Goal: Transaction & Acquisition: Obtain resource

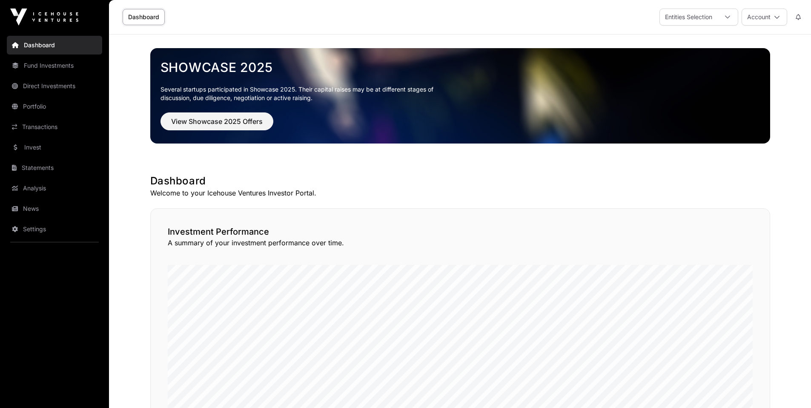
click at [29, 210] on link "News" at bounding box center [54, 208] width 95 height 19
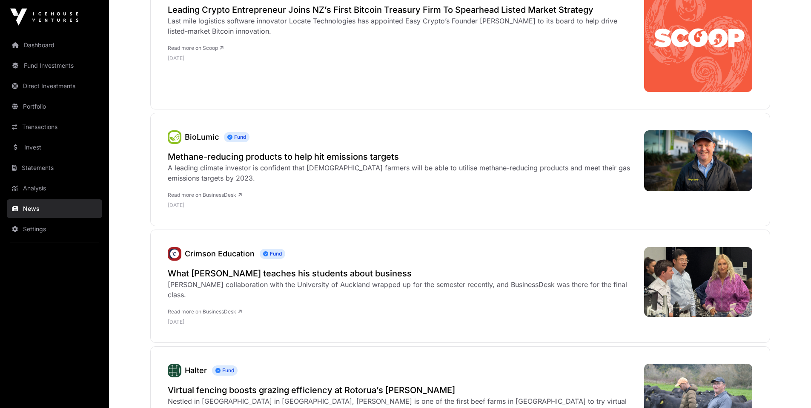
scroll to position [188, 0]
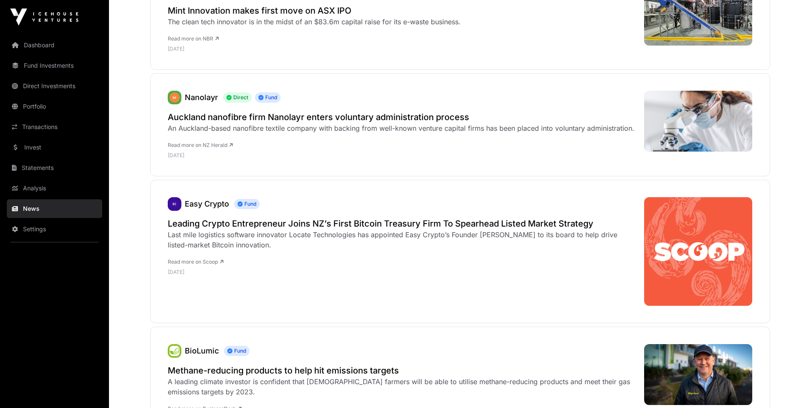
click at [31, 147] on link "Invest" at bounding box center [54, 147] width 95 height 19
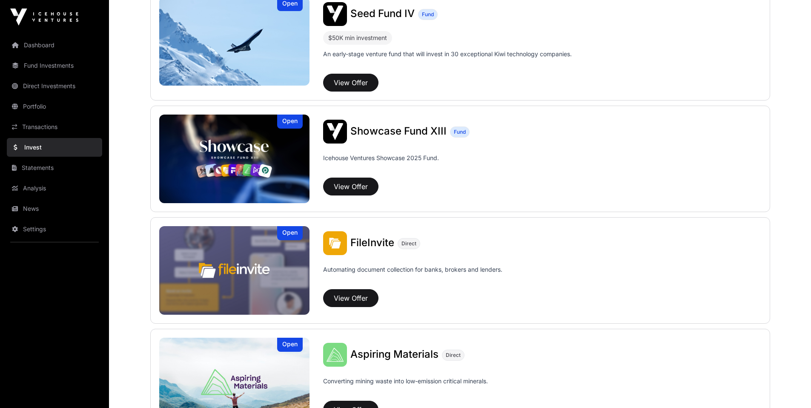
scroll to position [226, 0]
click at [349, 187] on button "View Offer" at bounding box center [350, 187] width 55 height 18
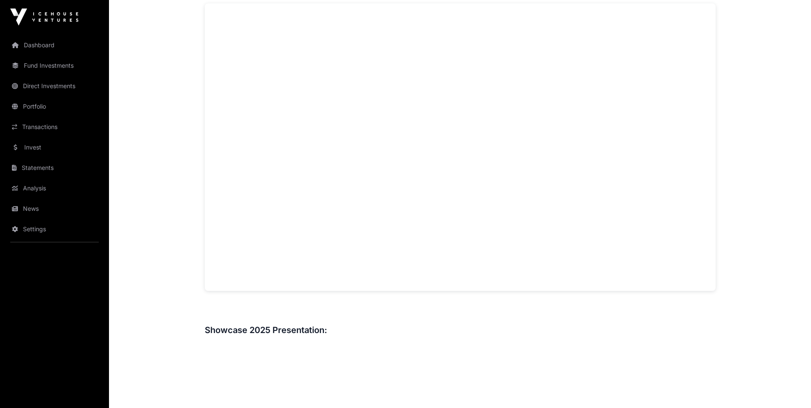
scroll to position [611, 0]
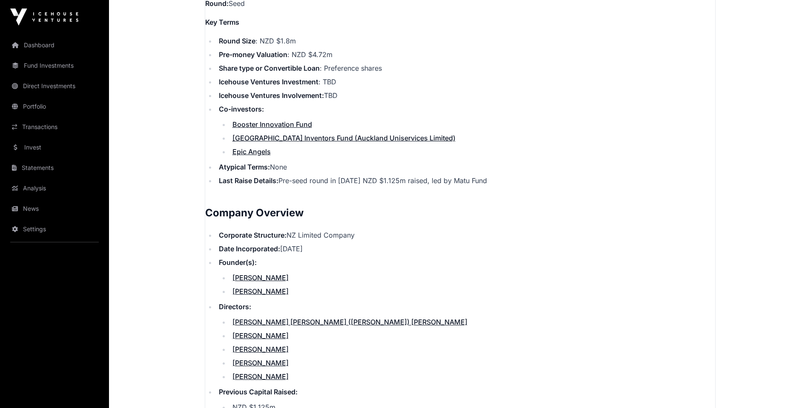
scroll to position [896, 0]
